Goal: Navigation & Orientation: Go to known website

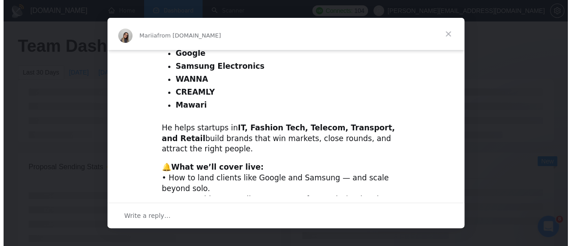
scroll to position [388, 0]
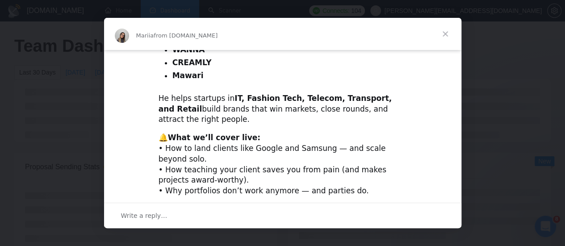
click at [442, 34] on span "Close" at bounding box center [445, 34] width 32 height 32
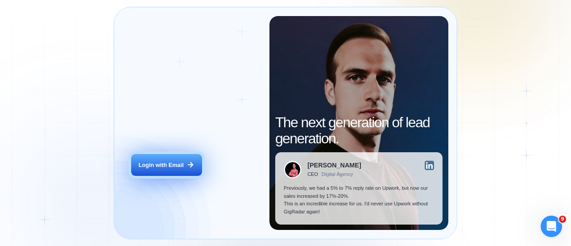
click at [164, 167] on div "Login with Email" at bounding box center [161, 165] width 45 height 8
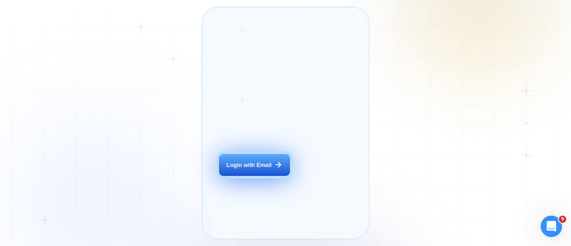
click at [231, 169] on div "Login with Email" at bounding box center [249, 165] width 45 height 8
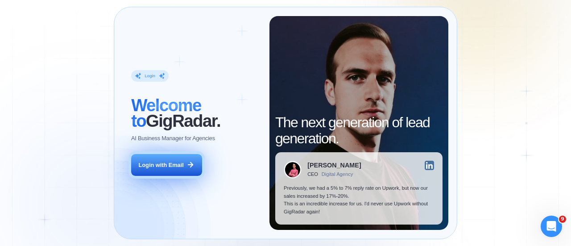
click at [171, 162] on div "Login with Email" at bounding box center [161, 165] width 45 height 8
